Goal: Task Accomplishment & Management: Manage account settings

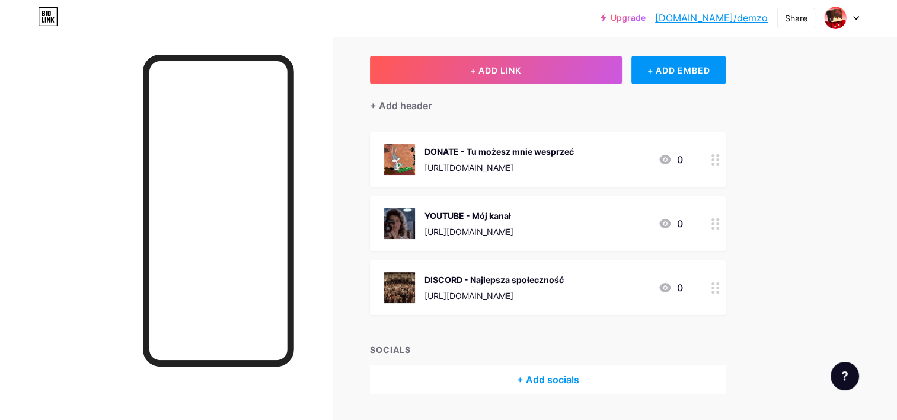
scroll to position [59, 0]
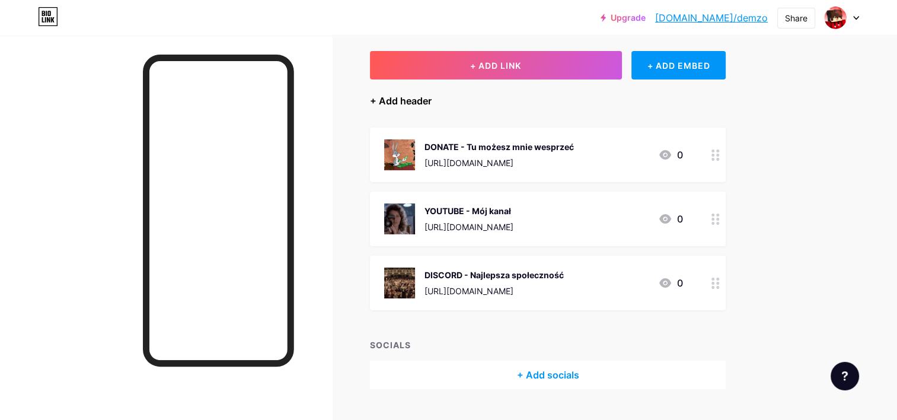
click at [394, 102] on div "+ Add header" at bounding box center [401, 101] width 62 height 14
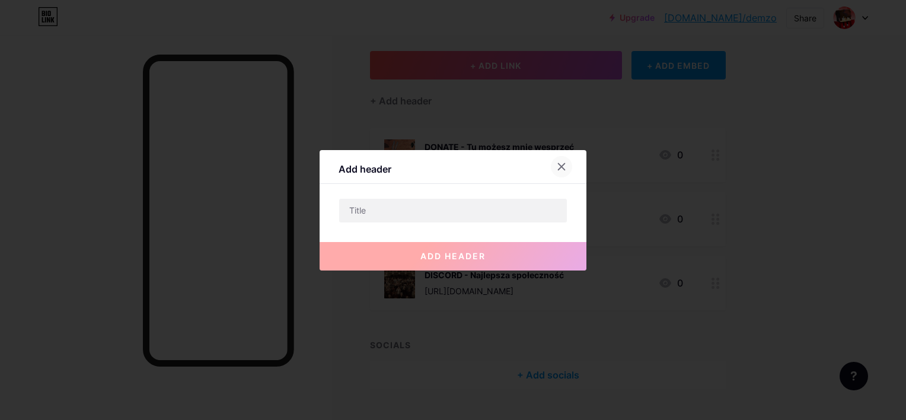
click at [557, 168] on icon at bounding box center [561, 166] width 9 height 9
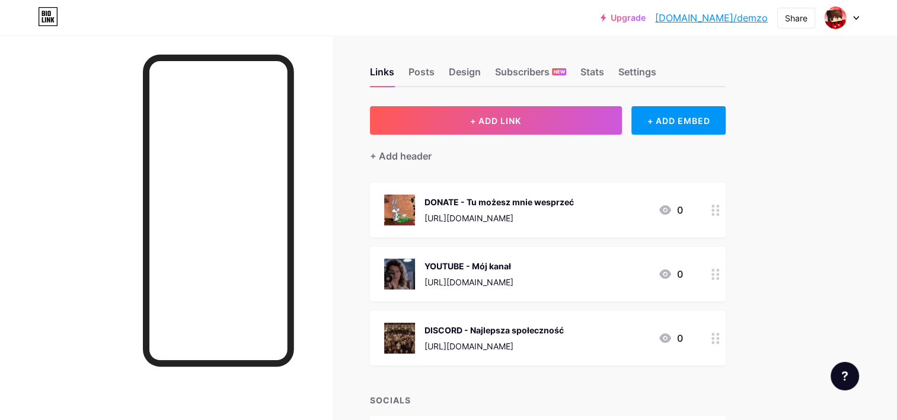
scroll to position [0, 0]
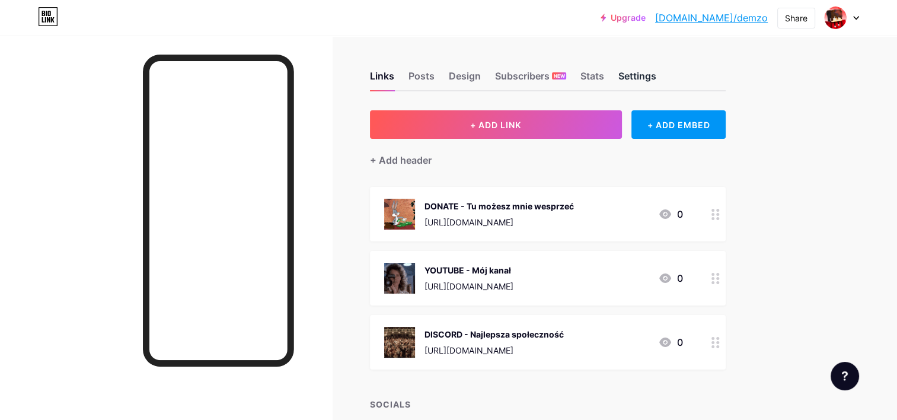
click at [625, 75] on div "Settings" at bounding box center [637, 79] width 38 height 21
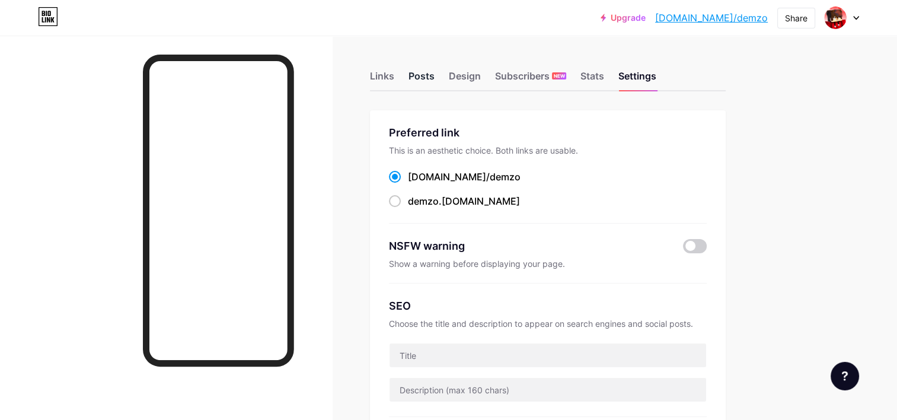
click at [422, 81] on div "Posts" at bounding box center [422, 79] width 26 height 21
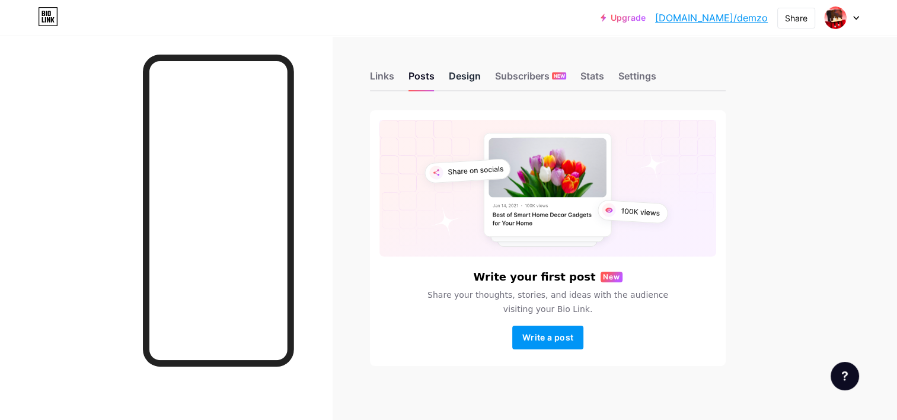
click at [458, 82] on div "Design" at bounding box center [465, 79] width 32 height 21
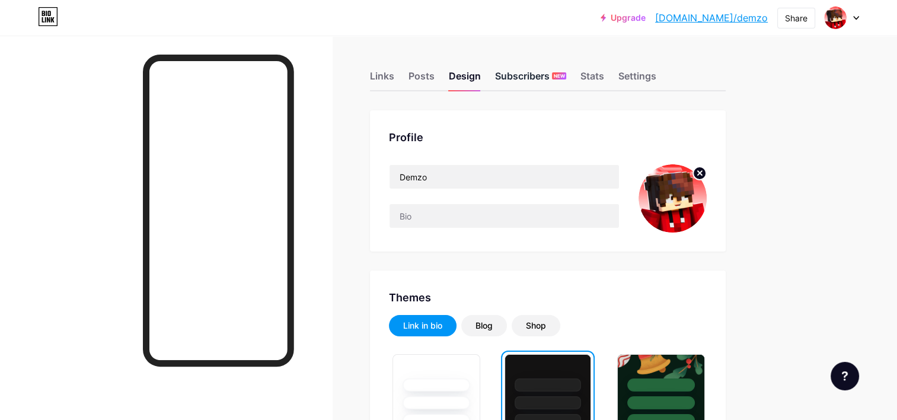
click at [521, 80] on div "Subscribers NEW" at bounding box center [530, 79] width 71 height 21
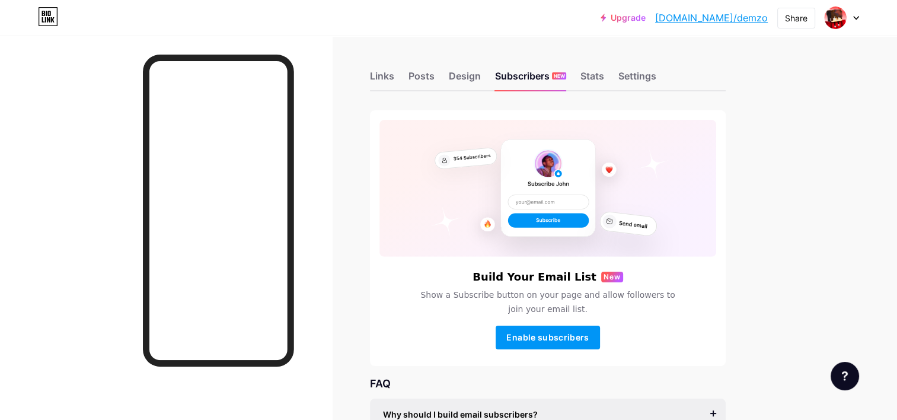
click at [625, 66] on div "Links Posts Design Subscribers NEW Stats Settings" at bounding box center [548, 71] width 356 height 42
click at [637, 71] on div "Settings" at bounding box center [637, 79] width 38 height 21
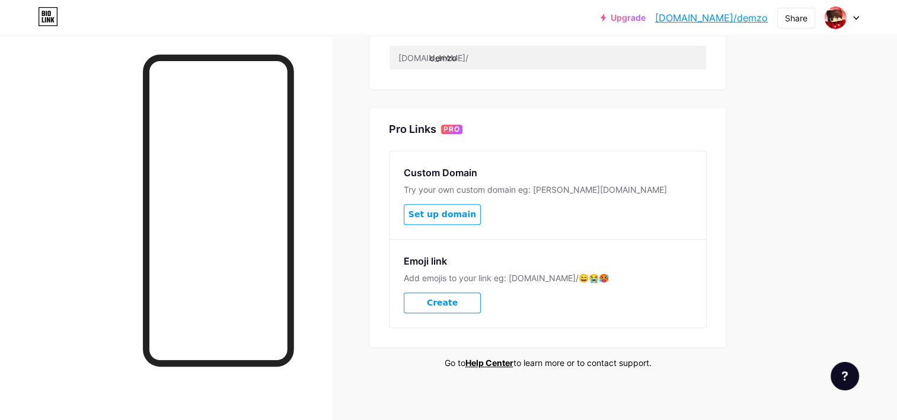
scroll to position [506, 0]
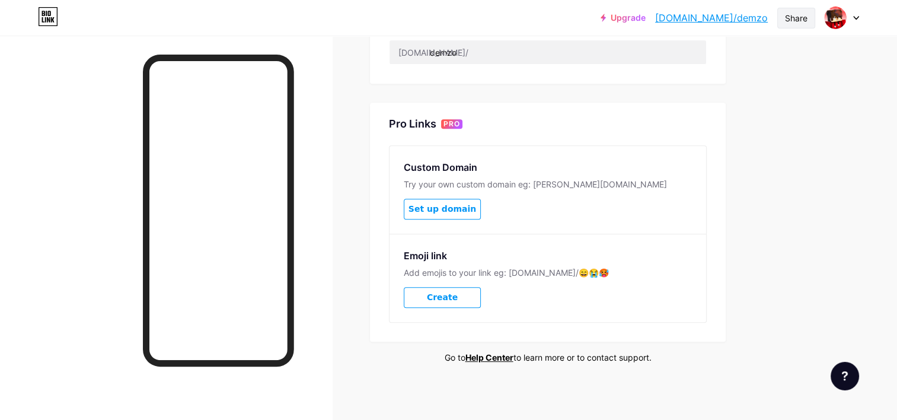
click at [803, 24] on div "Share" at bounding box center [796, 18] width 23 height 12
click at [726, 65] on div "Copy link" at bounding box center [726, 61] width 177 height 28
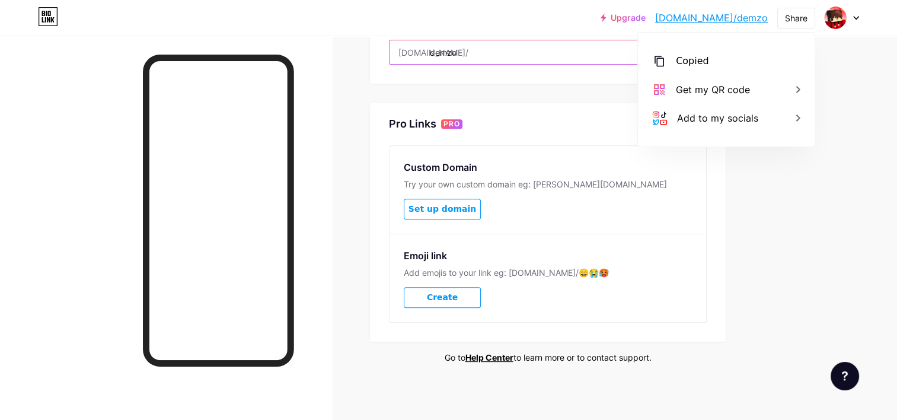
click at [518, 59] on input "demzo" at bounding box center [548, 52] width 317 height 24
